Goal: Information Seeking & Learning: Learn about a topic

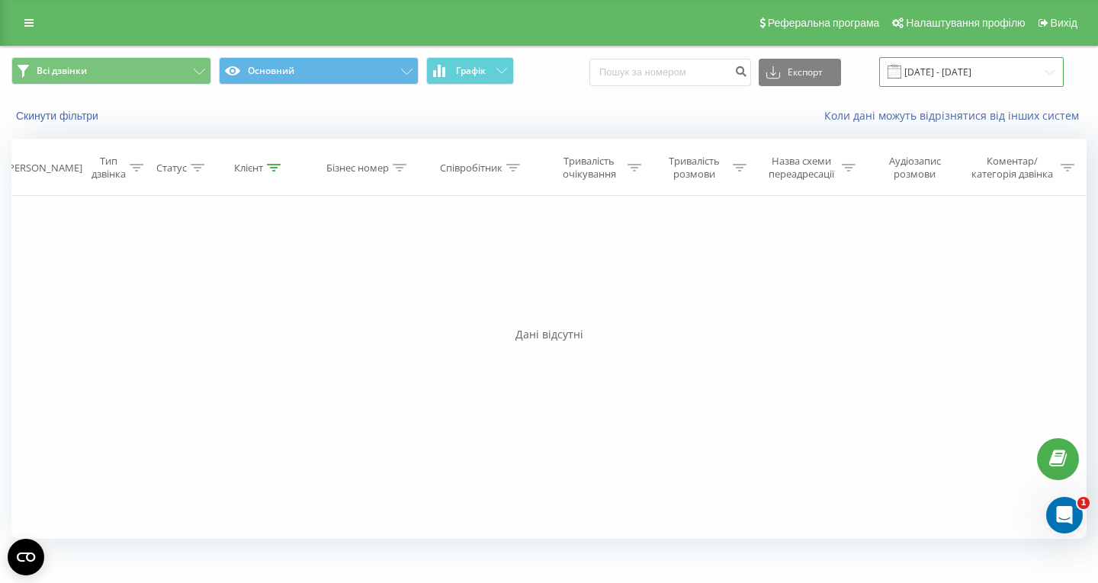
click at [970, 58] on input "[DATE] - [DATE]" at bounding box center [971, 72] width 185 height 30
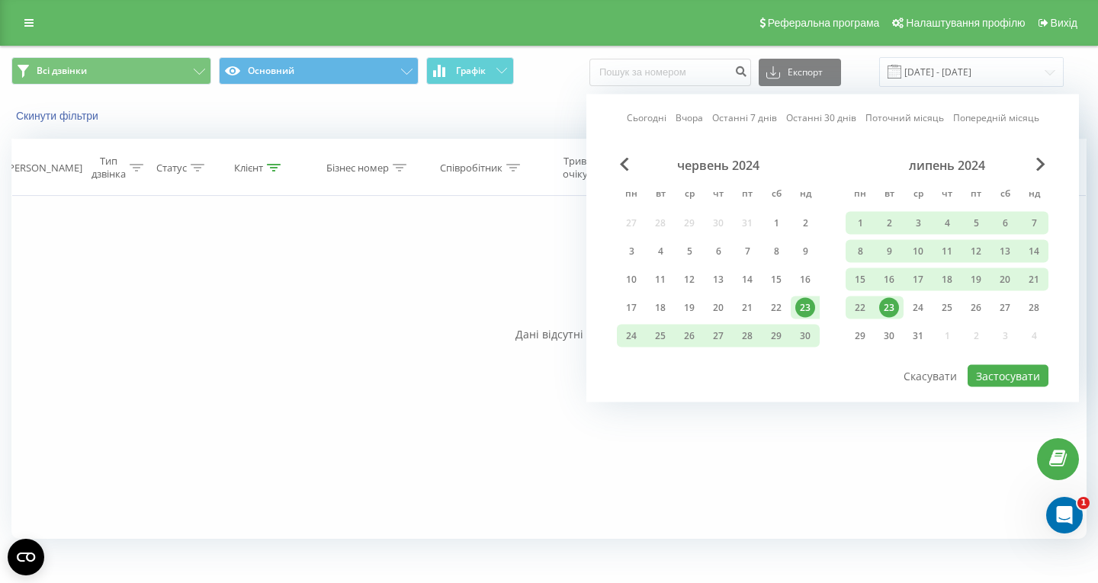
click at [666, 122] on link "Сьогодні" at bounding box center [647, 118] width 40 height 14
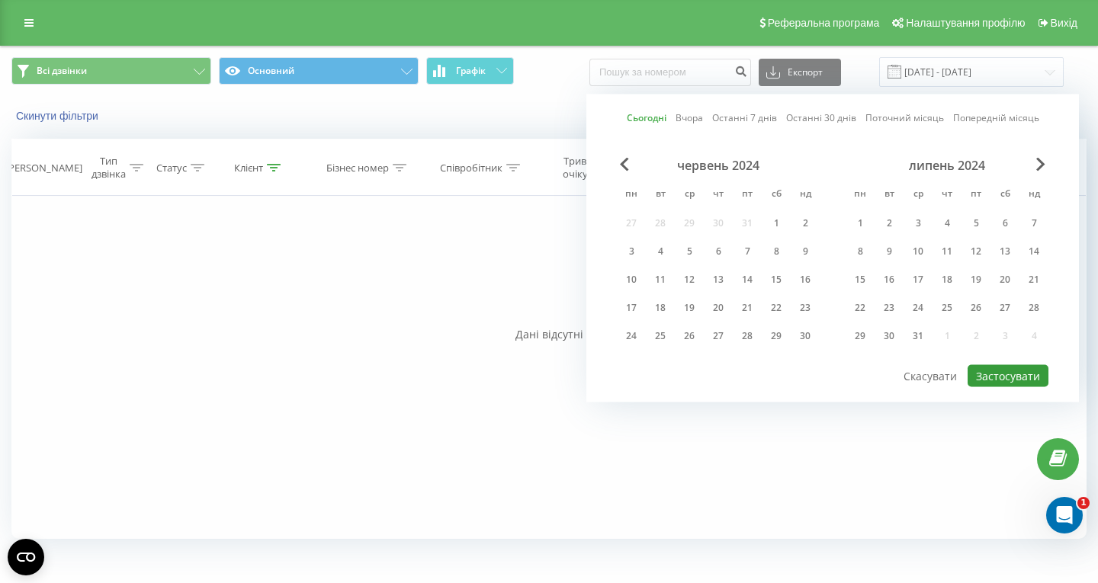
click at [1011, 370] on button "Застосувати" at bounding box center [1008, 376] width 81 height 22
type input "[DATE] - [DATE]"
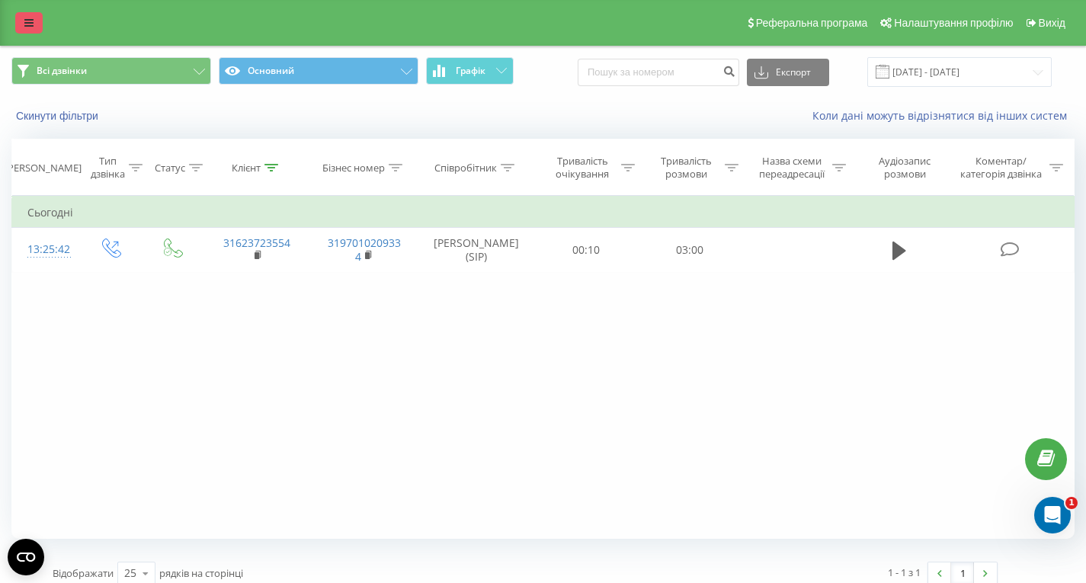
click at [39, 21] on link at bounding box center [28, 22] width 27 height 21
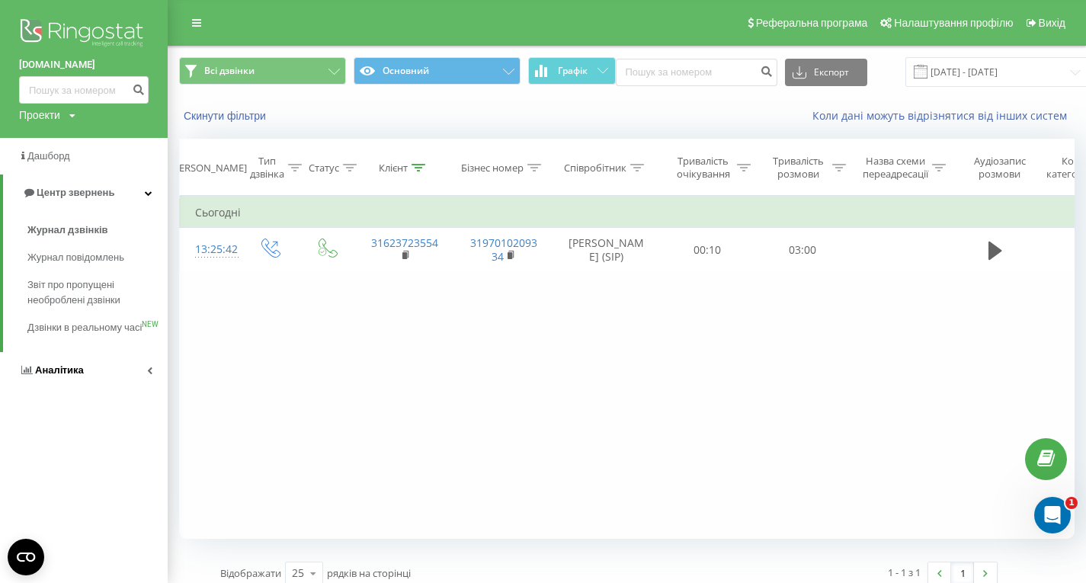
click at [85, 389] on link "Аналiтика" at bounding box center [84, 370] width 168 height 37
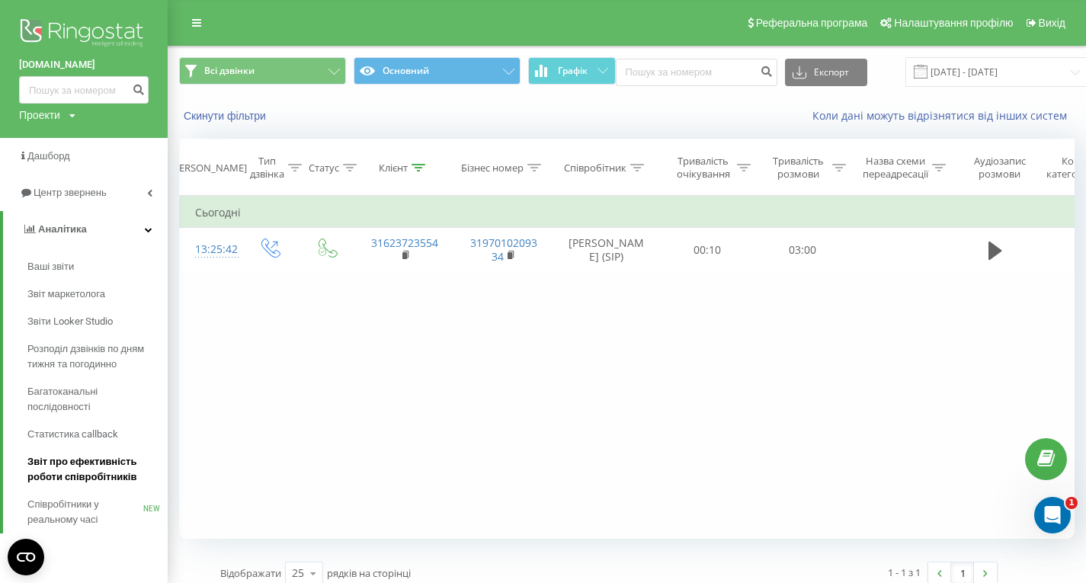
click at [83, 477] on span "Звіт про ефективність роботи співробітників" at bounding box center [93, 469] width 133 height 30
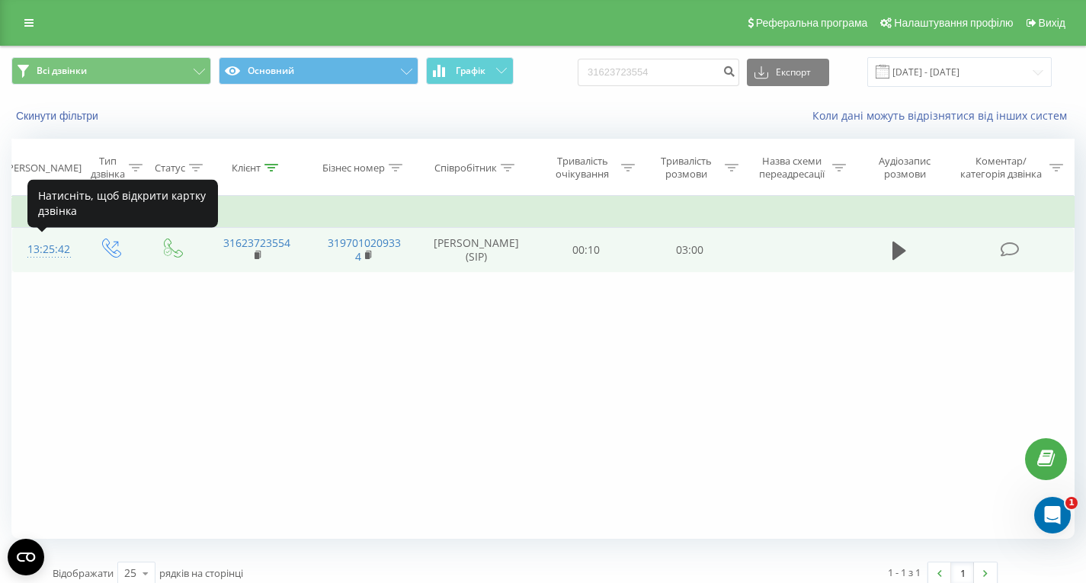
click at [47, 250] on div "13:25:42" at bounding box center [45, 250] width 36 height 30
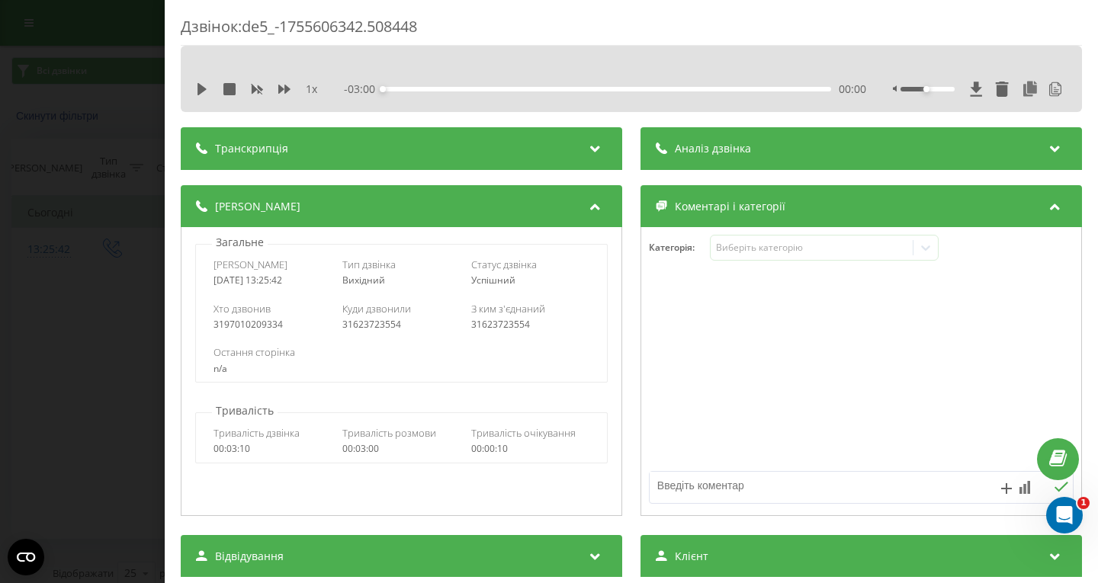
click at [753, 154] on div "Аналіз дзвінка" at bounding box center [860, 148] width 441 height 43
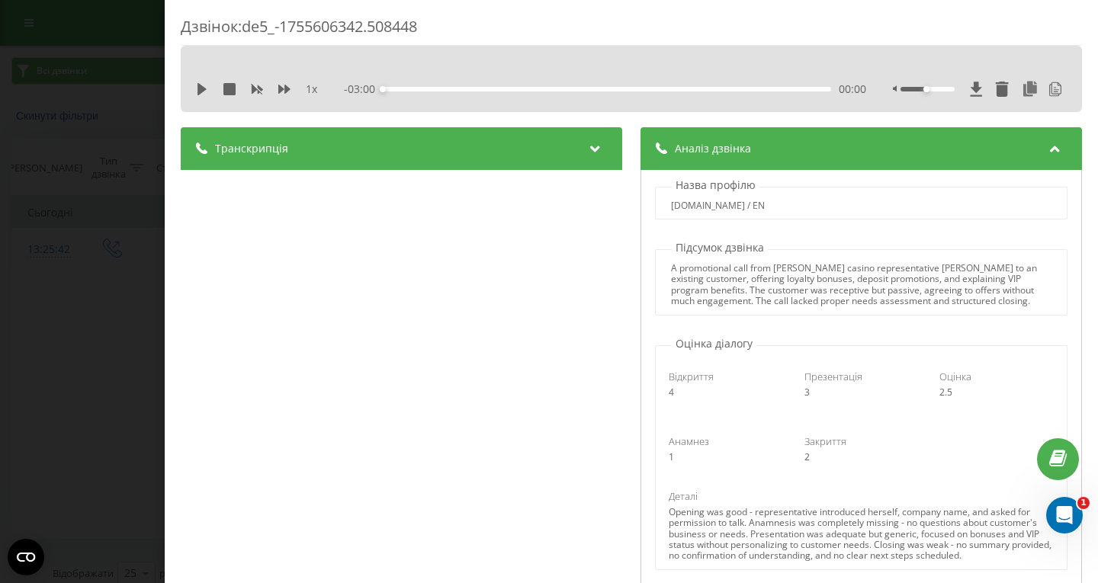
click at [461, 152] on div "Транскрипція" at bounding box center [401, 148] width 441 height 43
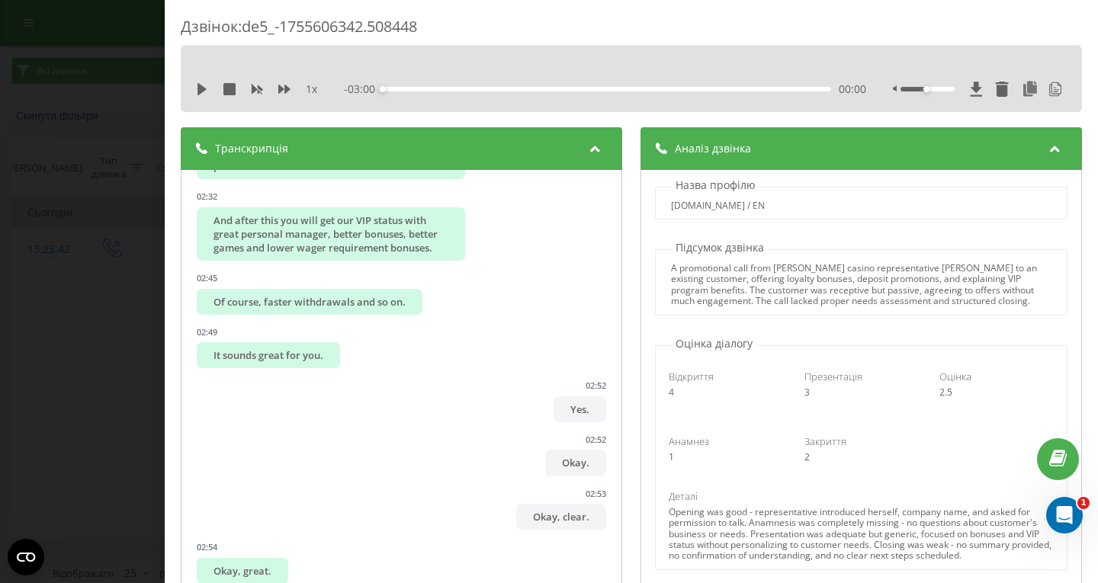
scroll to position [2982, 0]
